Goal: Navigation & Orientation: Find specific page/section

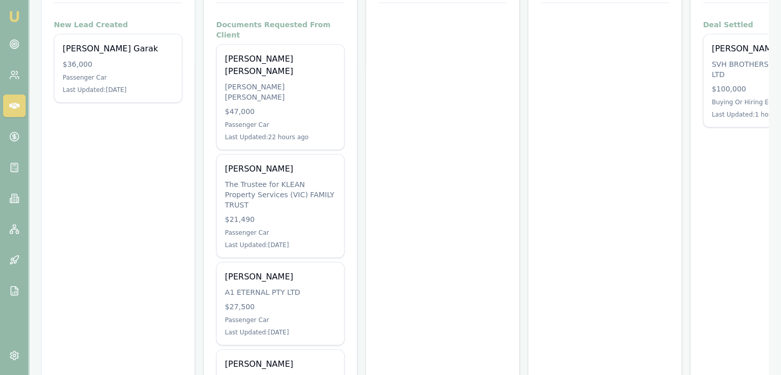
scroll to position [195, 0]
click at [20, 46] on link at bounding box center [14, 44] width 23 height 23
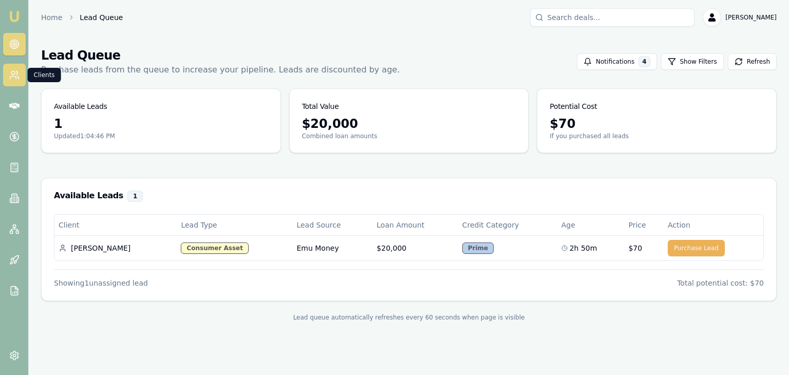
click at [14, 81] on link at bounding box center [14, 75] width 23 height 23
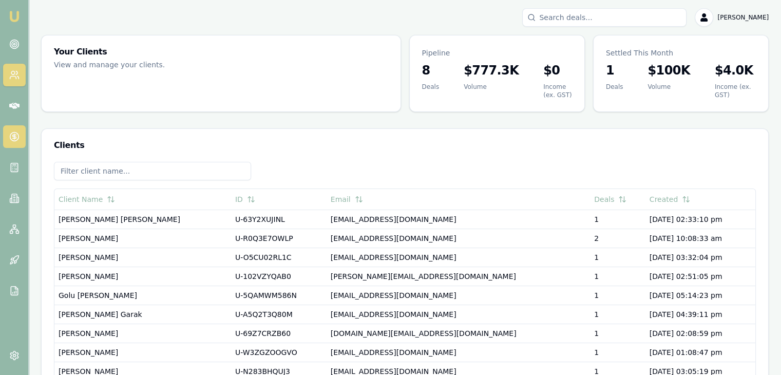
click at [9, 126] on link at bounding box center [14, 136] width 23 height 23
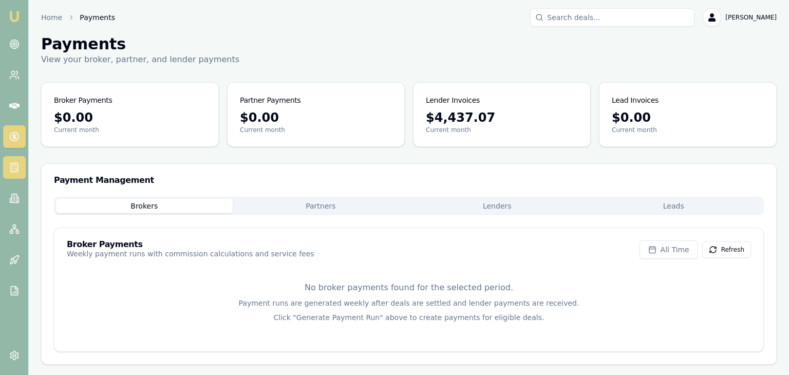
click at [13, 172] on icon at bounding box center [14, 167] width 10 height 10
